Goal: Navigation & Orientation: Find specific page/section

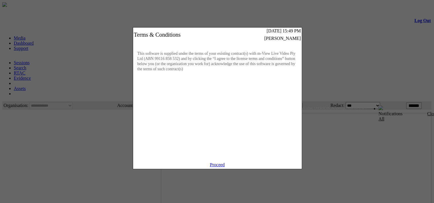
drag, startPoint x: 0, startPoint y: 0, endPoint x: 218, endPoint y: 169, distance: 275.9
click at [218, 167] on link "Proceed" at bounding box center [217, 165] width 15 height 5
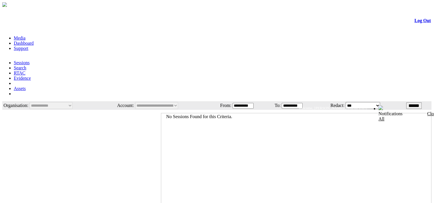
click at [34, 41] on link "Dashboard" at bounding box center [24, 43] width 20 height 5
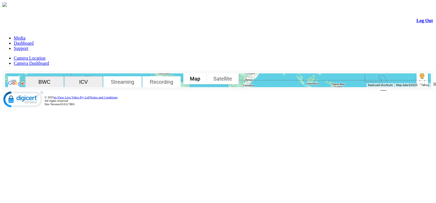
click at [49, 61] on link "Camera Dashboard" at bounding box center [31, 63] width 35 height 5
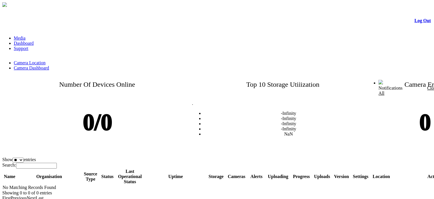
click at [26, 36] on link "Media" at bounding box center [20, 38] width 12 height 5
